Goal: Task Accomplishment & Management: Use online tool/utility

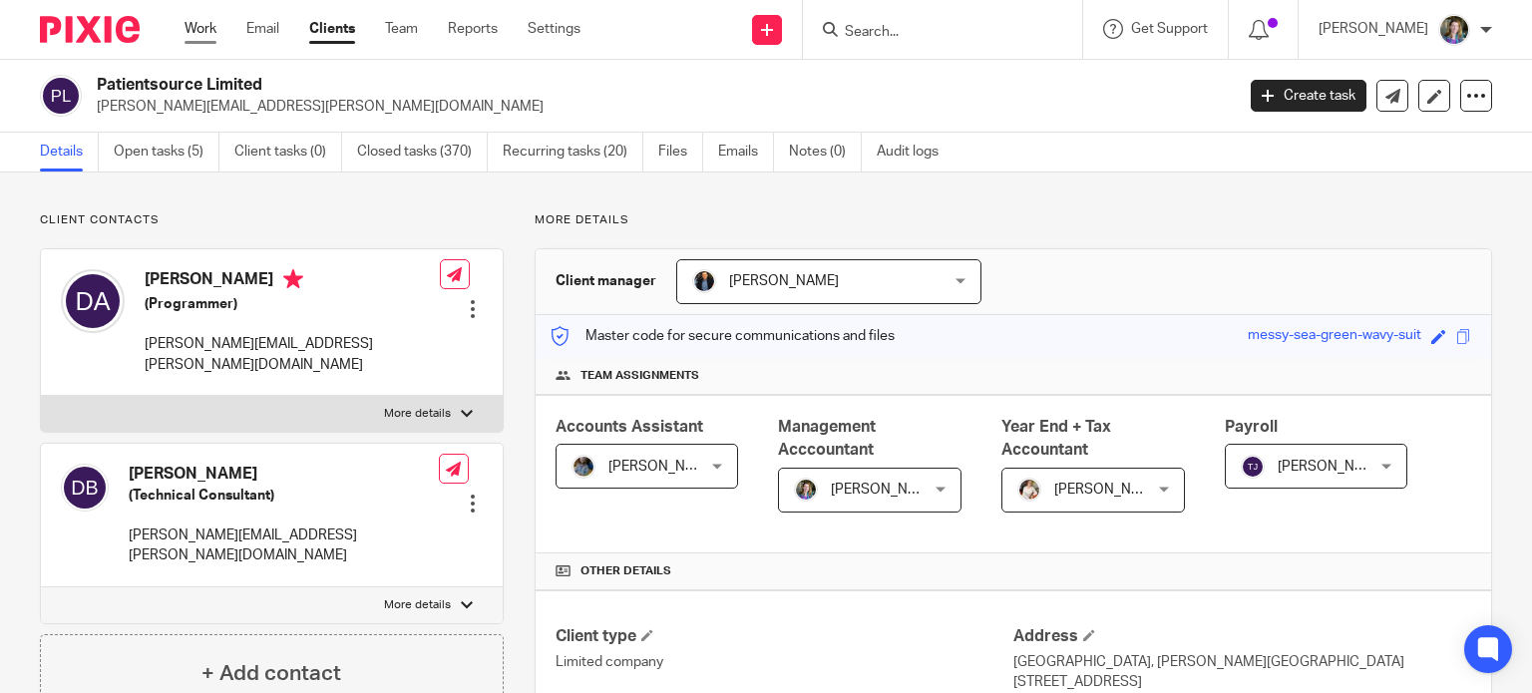
click at [211, 27] on link "Work" at bounding box center [201, 29] width 32 height 20
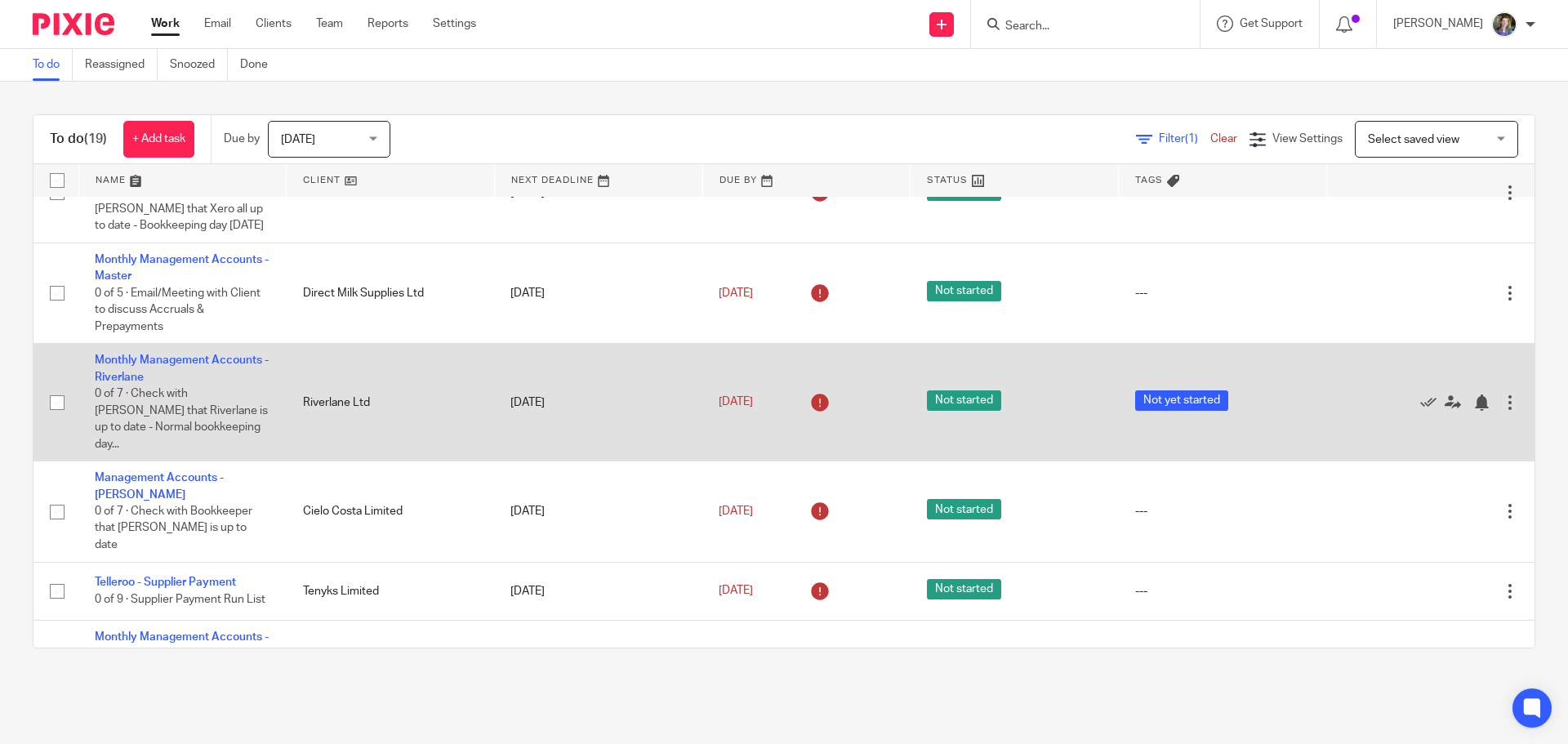
scroll to position [735, 0]
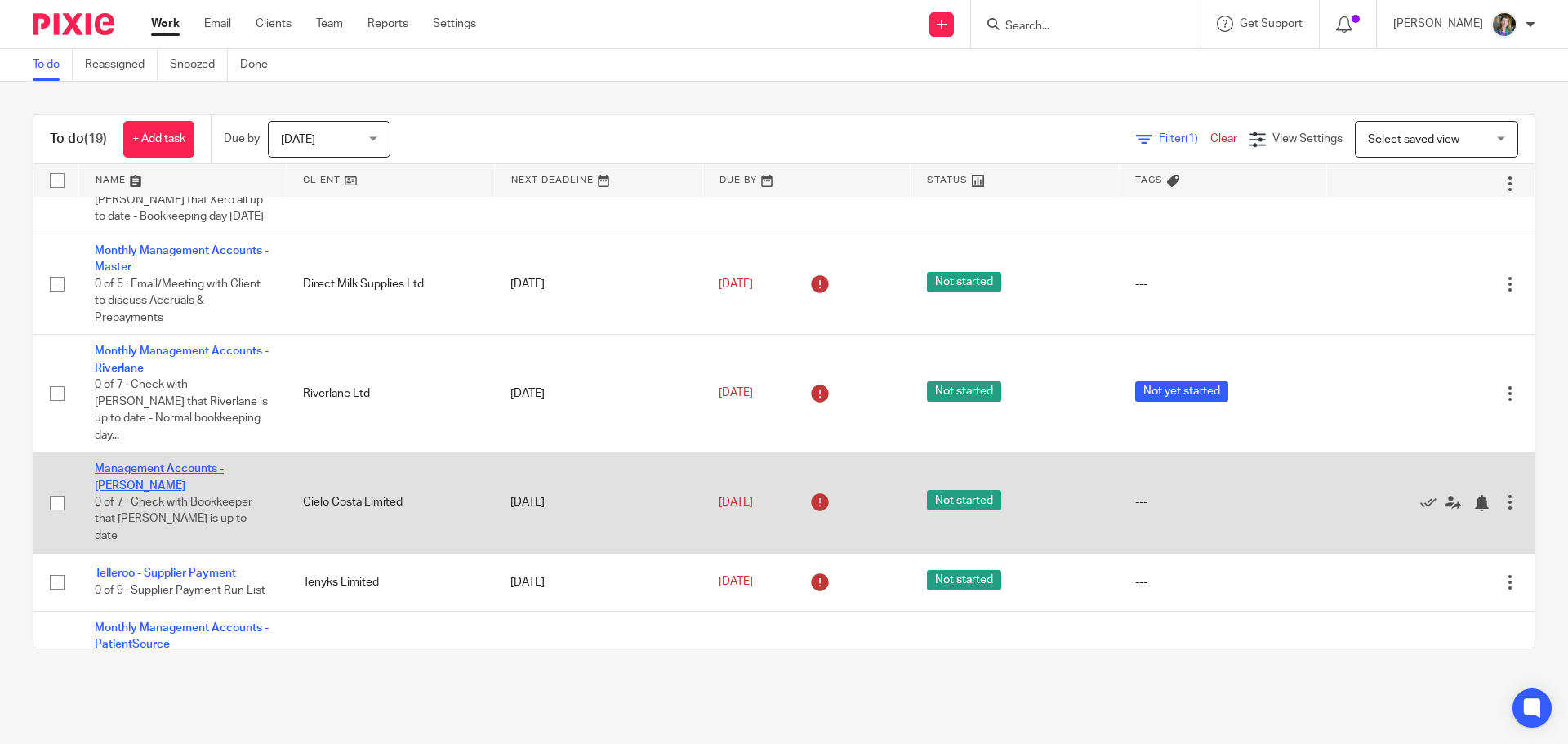
click at [224, 463] on link "Management Accounts - [PERSON_NAME]" at bounding box center [160, 477] width 129 height 28
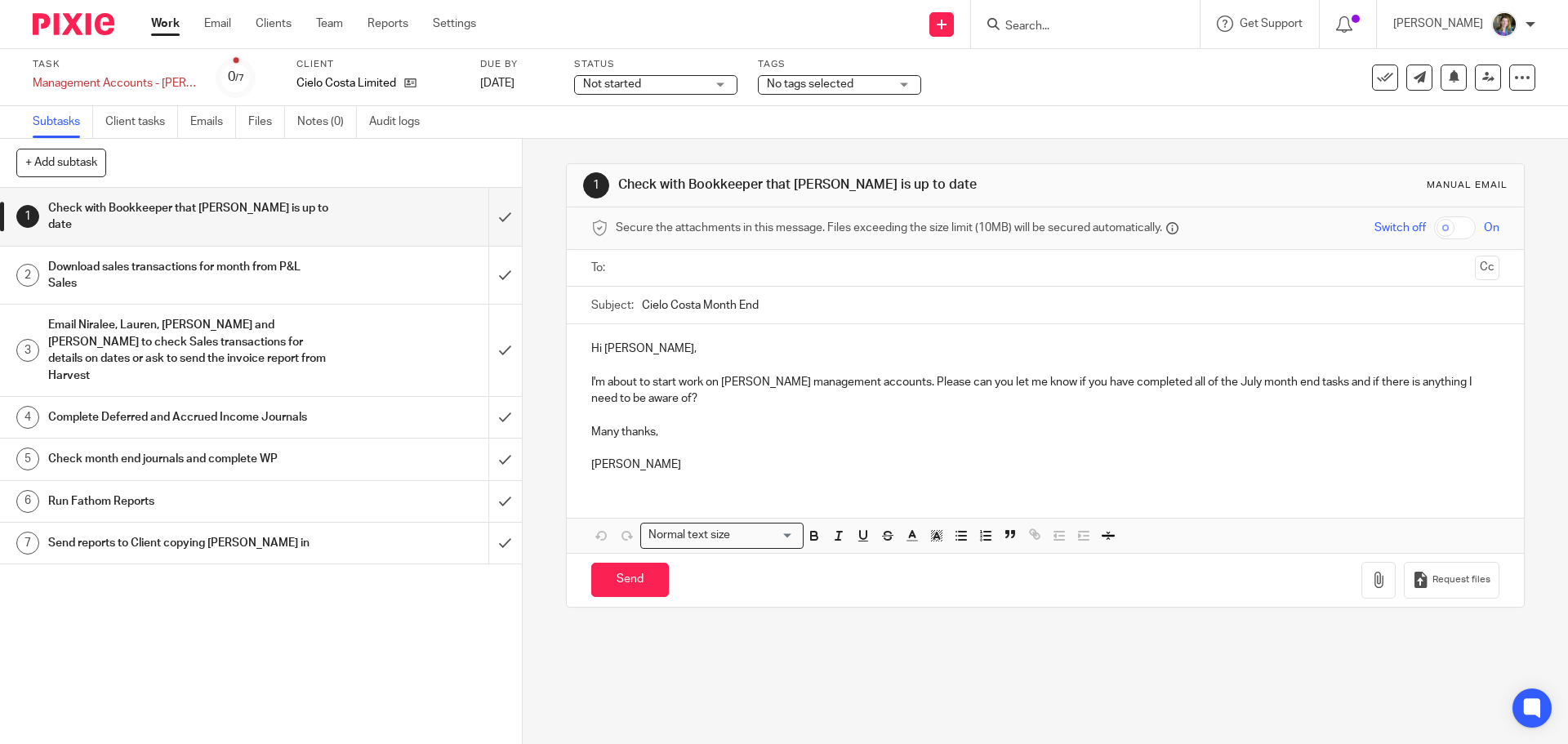
click at [337, 447] on div "Check month end journals and complete WP" at bounding box center [260, 459] width 424 height 25
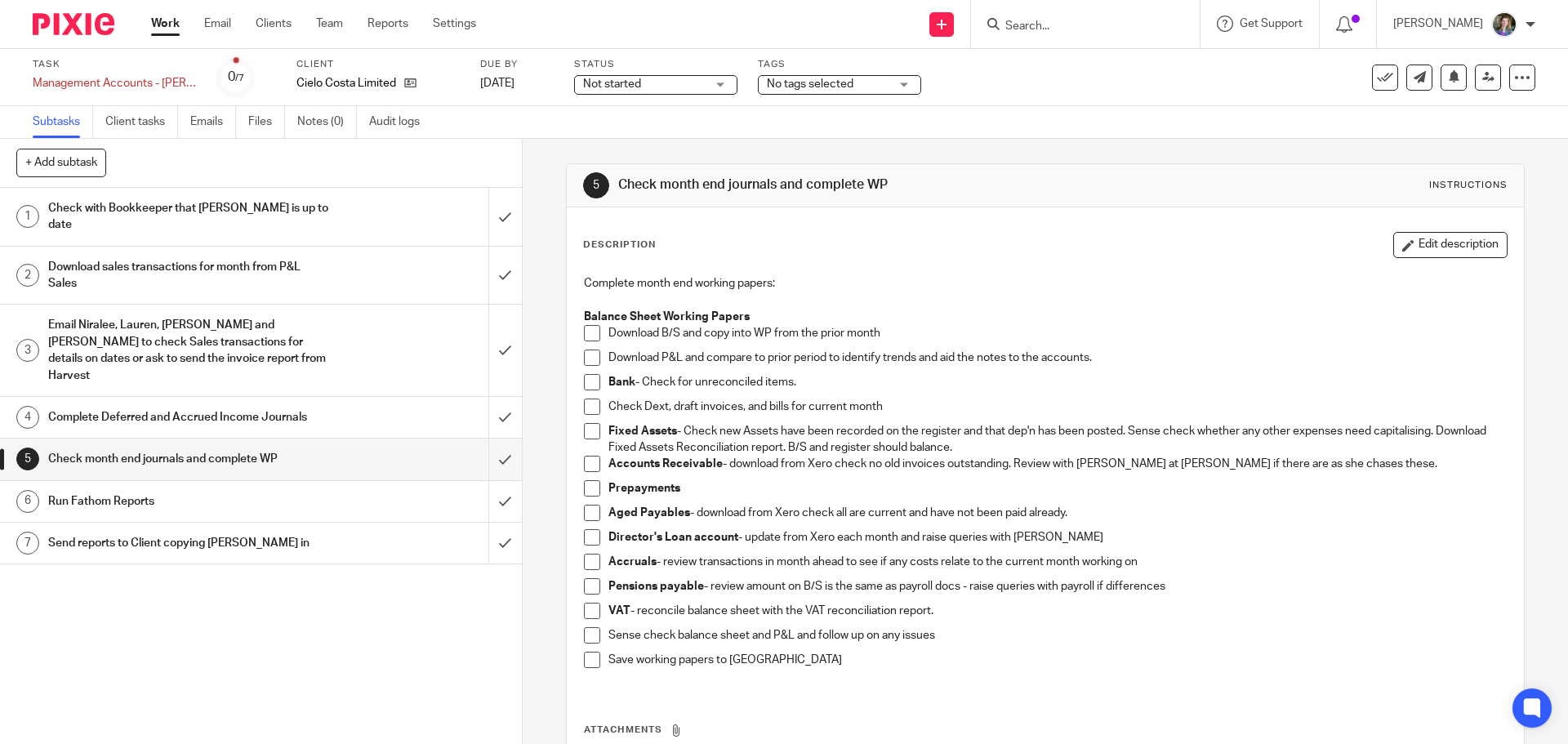
click at [291, 405] on h1 "Complete Deferred and Accrued Income Journals" at bounding box center [189, 417] width 282 height 25
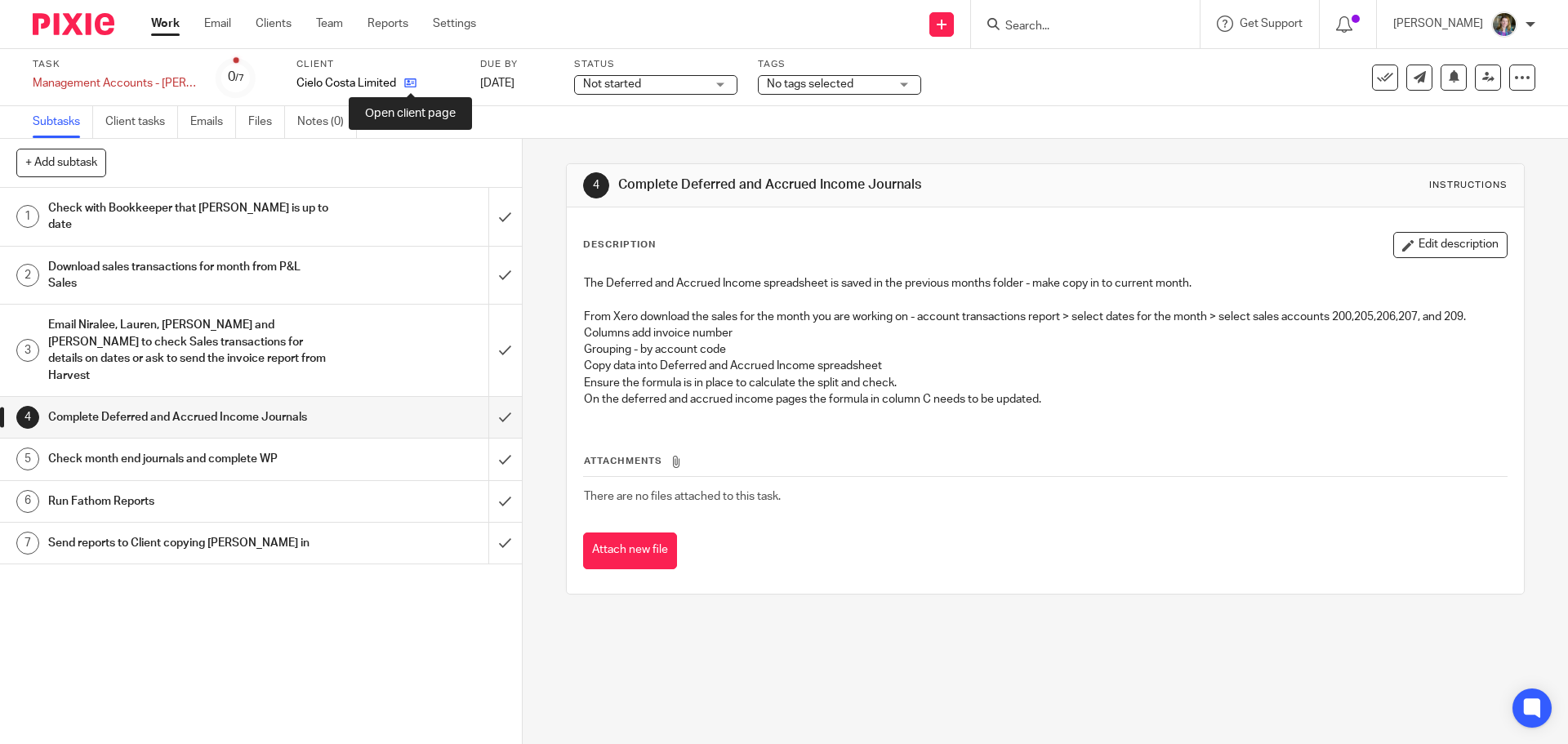
click at [409, 79] on icon at bounding box center [410, 83] width 12 height 12
